Goal: Navigation & Orientation: Find specific page/section

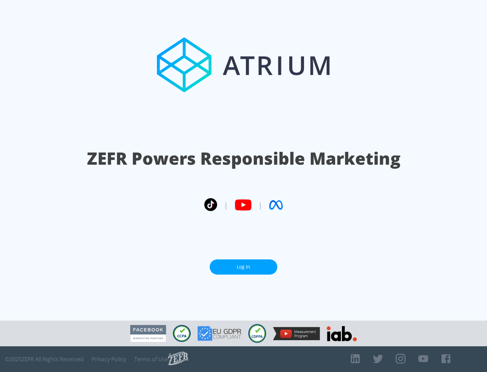
click at [243, 264] on link "Log In" at bounding box center [244, 266] width 68 height 15
